Goal: Information Seeking & Learning: Compare options

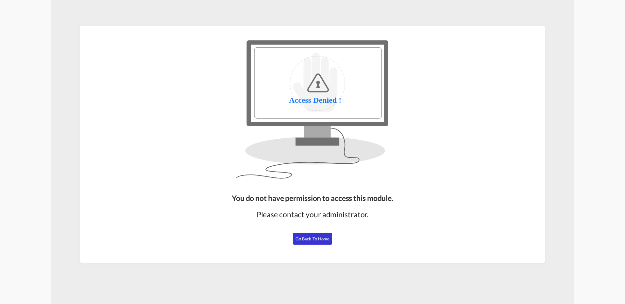
click at [296, 239] on span "Go Back to Home" at bounding box center [312, 238] width 34 height 5
click at [318, 239] on span "Go Back to Home" at bounding box center [312, 238] width 34 height 5
click at [307, 242] on button "Go Back to Home" at bounding box center [312, 239] width 39 height 12
